Goal: Task Accomplishment & Management: Use online tool/utility

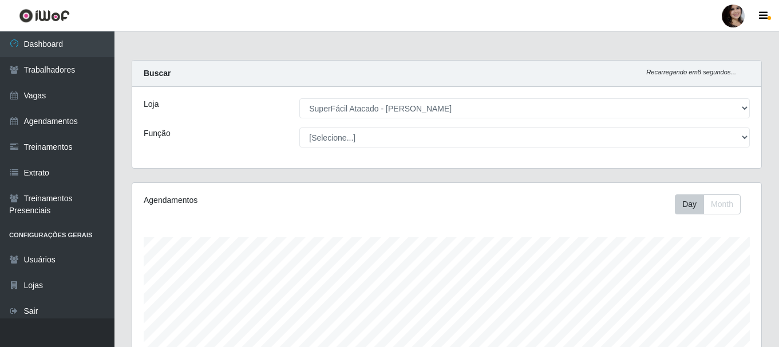
select select "399"
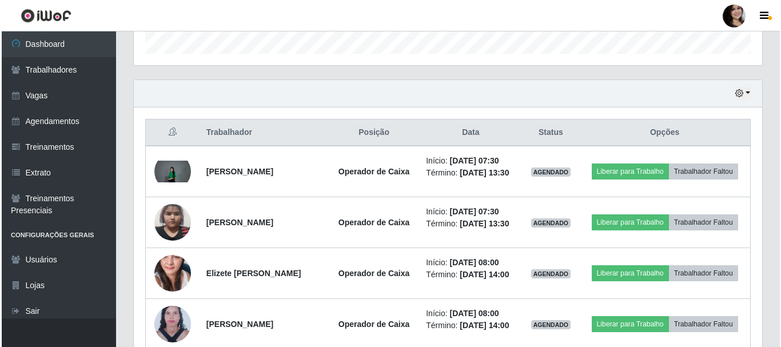
scroll to position [237, 629]
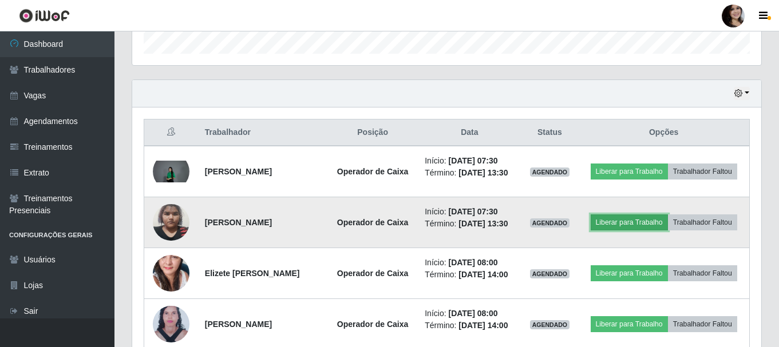
click at [658, 225] on button "Liberar para Trabalho" at bounding box center [628, 223] width 77 height 16
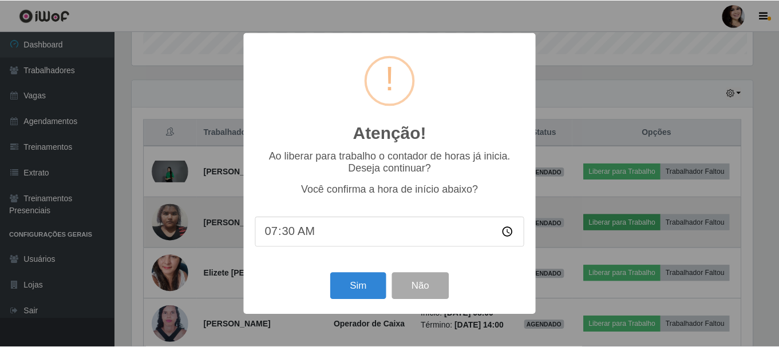
scroll to position [237, 623]
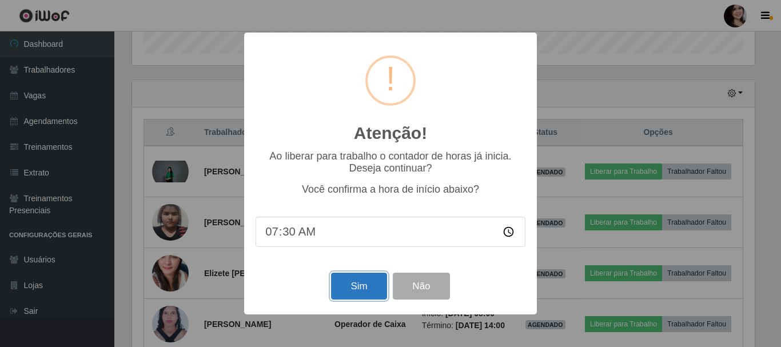
click at [362, 293] on button "Sim" at bounding box center [358, 286] width 55 height 27
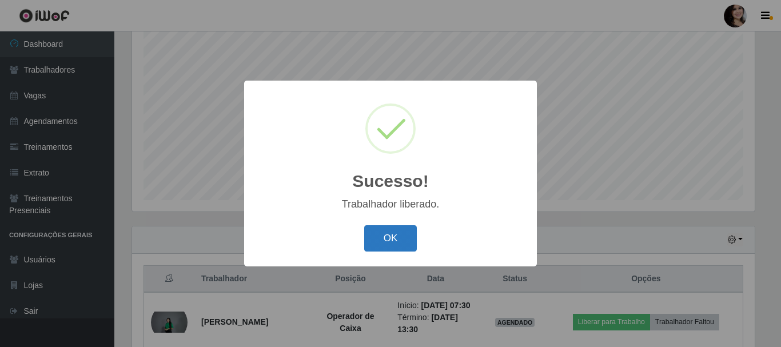
click at [395, 245] on button "OK" at bounding box center [390, 238] width 53 height 27
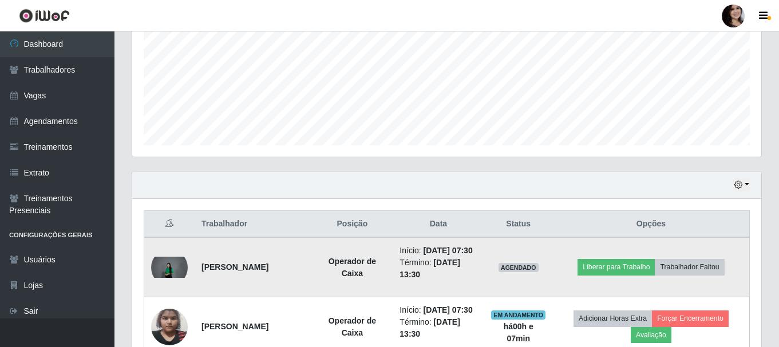
scroll to position [323, 0]
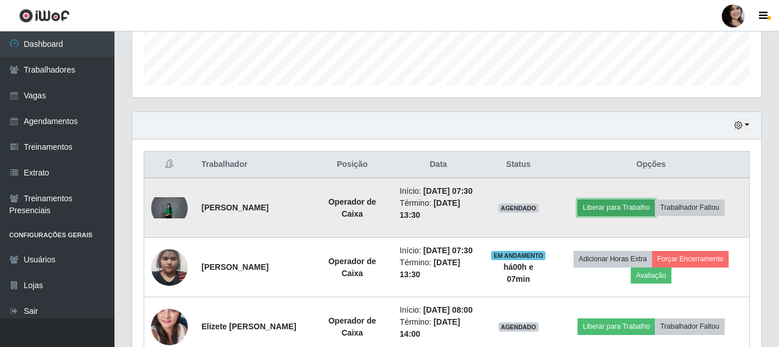
click at [633, 214] on button "Liberar para Trabalho" at bounding box center [615, 208] width 77 height 16
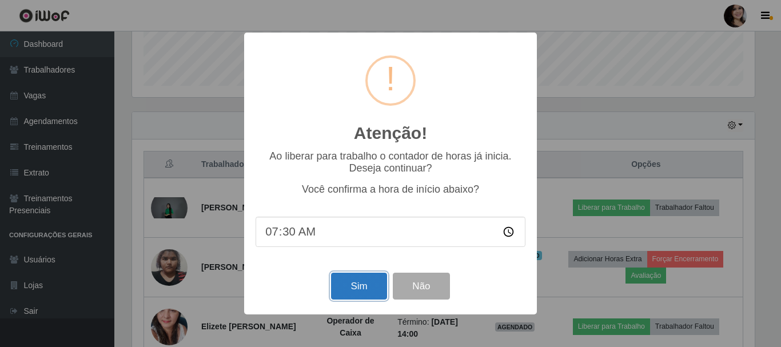
click at [348, 289] on button "Sim" at bounding box center [358, 286] width 55 height 27
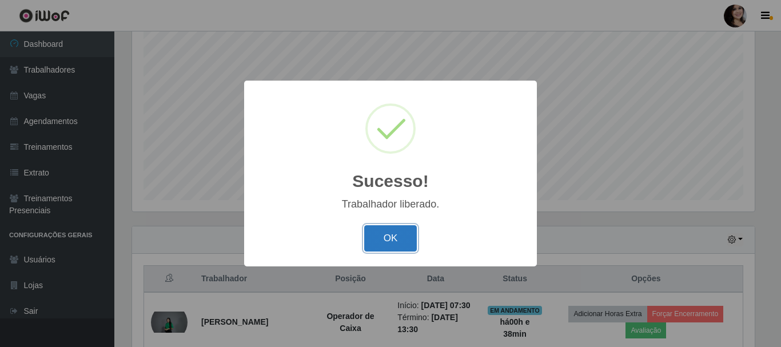
click at [384, 232] on button "OK" at bounding box center [390, 238] width 53 height 27
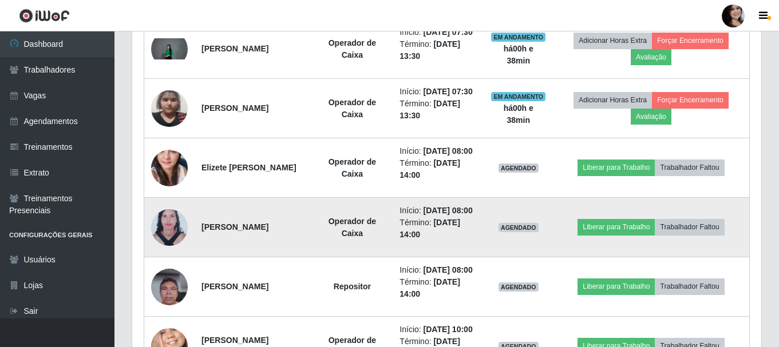
scroll to position [495, 0]
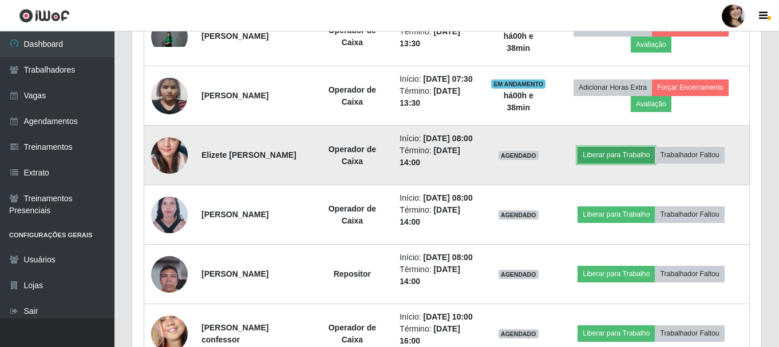
click at [616, 163] on button "Liberar para Trabalho" at bounding box center [615, 155] width 77 height 16
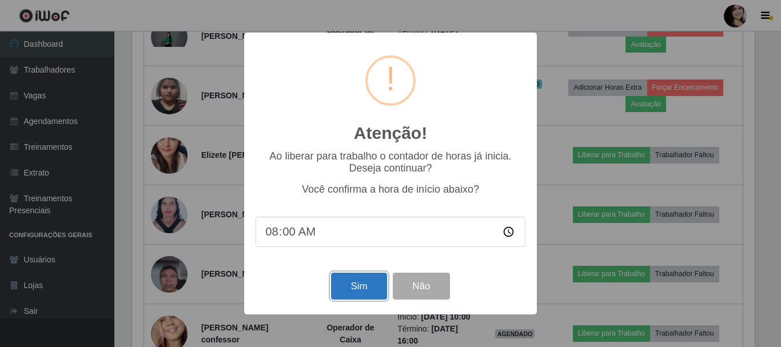
click at [372, 289] on button "Sim" at bounding box center [358, 286] width 55 height 27
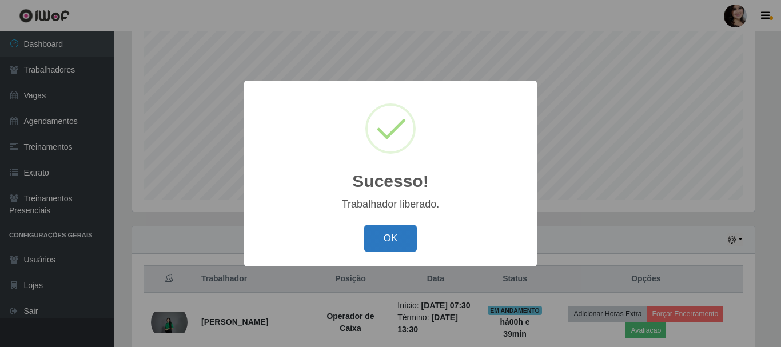
click at [393, 250] on button "OK" at bounding box center [390, 238] width 53 height 27
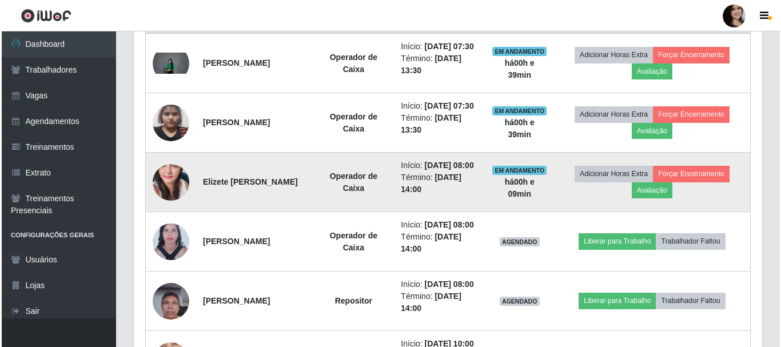
scroll to position [495, 0]
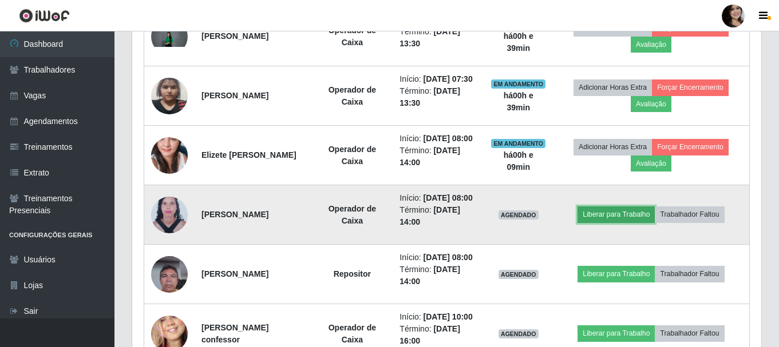
click at [638, 223] on button "Liberar para Trabalho" at bounding box center [615, 215] width 77 height 16
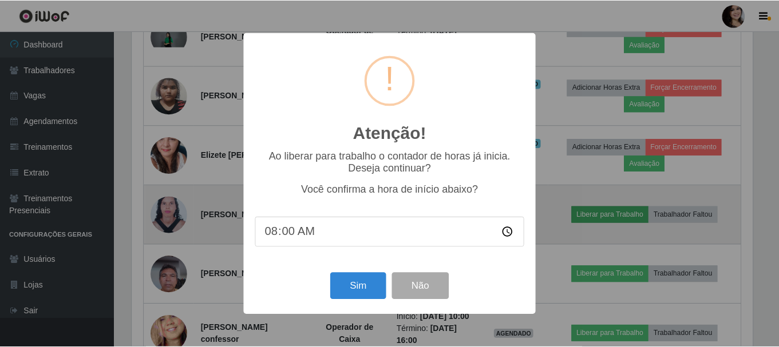
scroll to position [237, 623]
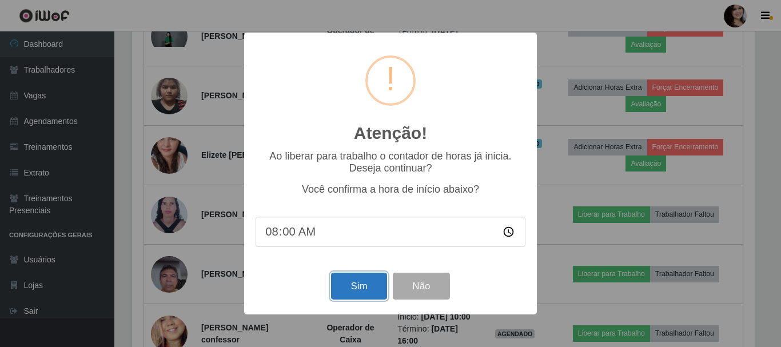
click at [354, 292] on button "Sim" at bounding box center [358, 286] width 55 height 27
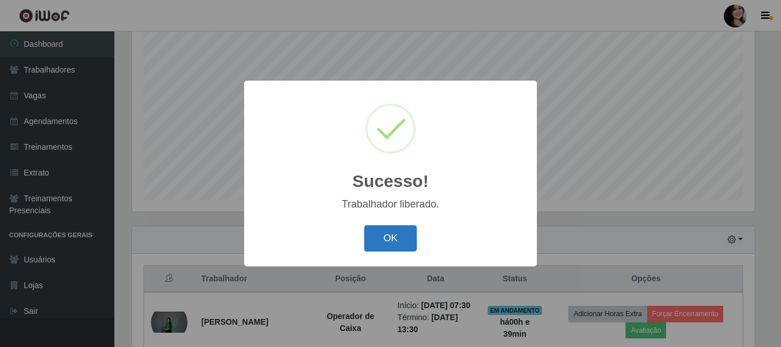
click at [402, 239] on button "OK" at bounding box center [390, 238] width 53 height 27
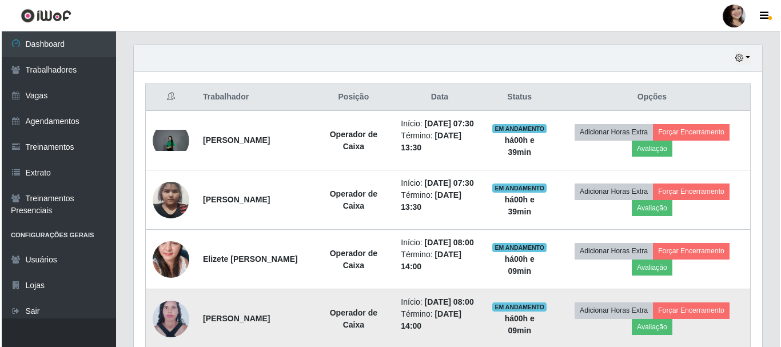
scroll to position [552, 0]
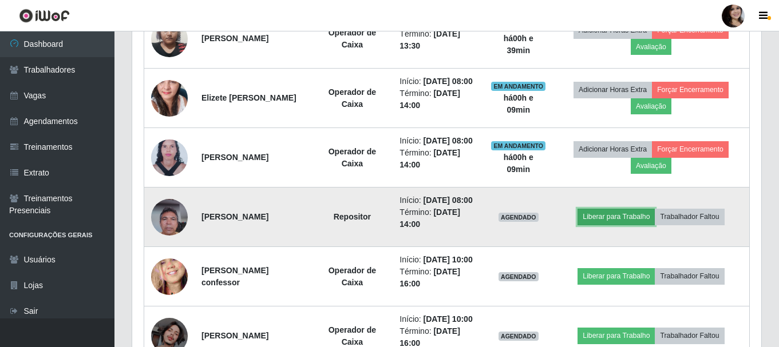
click at [627, 225] on button "Liberar para Trabalho" at bounding box center [615, 217] width 77 height 16
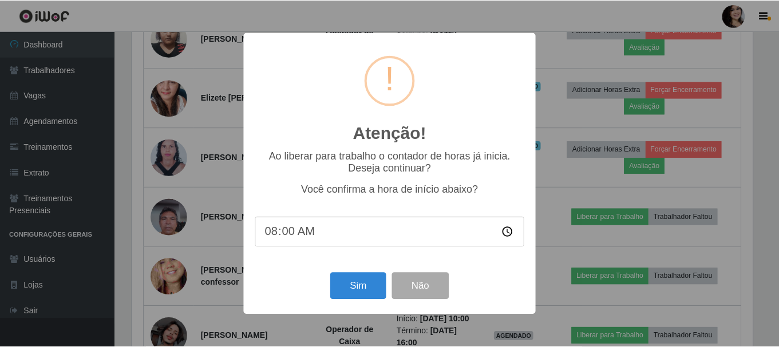
scroll to position [237, 623]
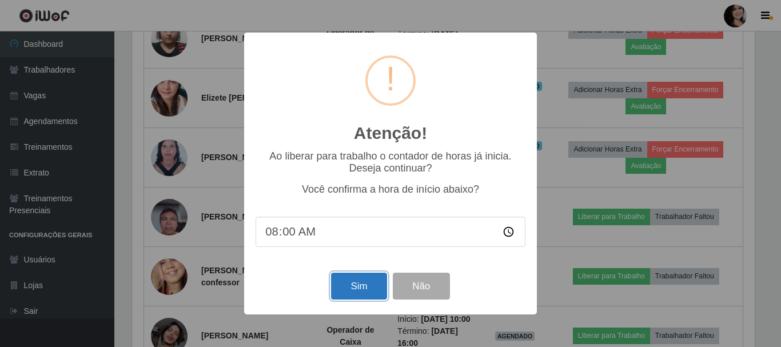
click at [375, 285] on button "Sim" at bounding box center [358, 286] width 55 height 27
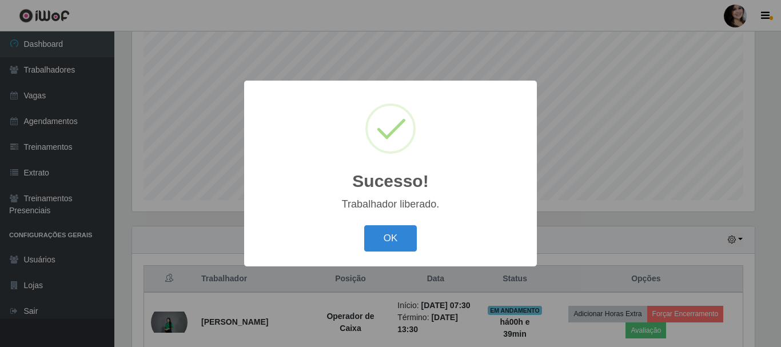
drag, startPoint x: 388, startPoint y: 251, endPoint x: 396, endPoint y: 263, distance: 14.4
click at [389, 251] on button "OK" at bounding box center [390, 238] width 53 height 27
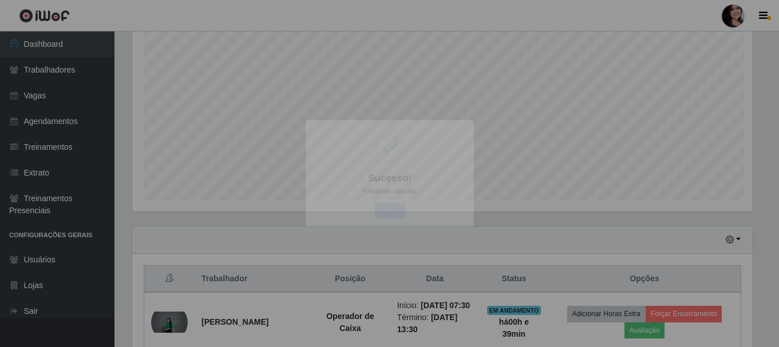
scroll to position [0, 0]
